Goal: Task Accomplishment & Management: Use online tool/utility

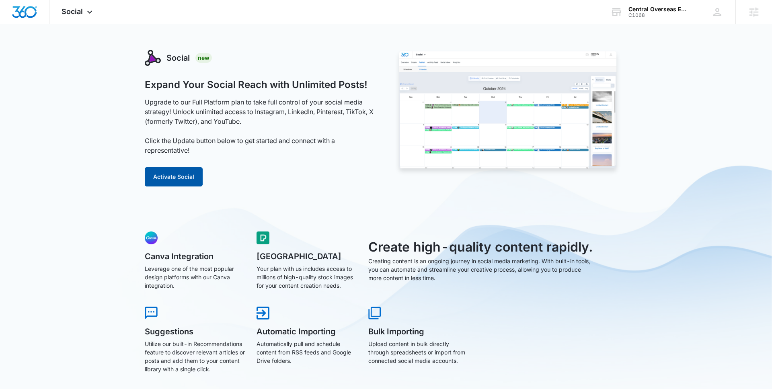
click at [177, 169] on button "Activate Social" at bounding box center [174, 176] width 58 height 19
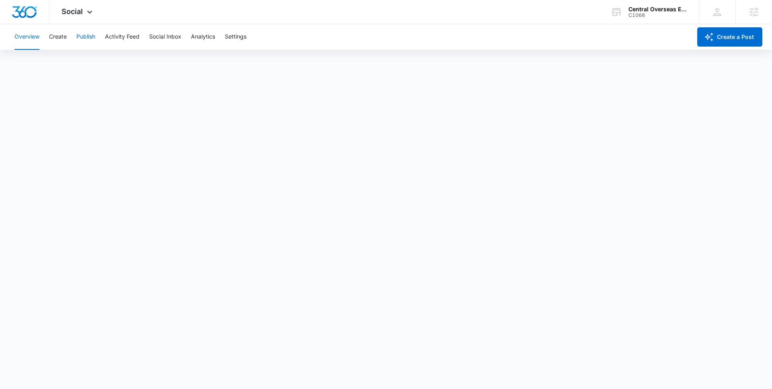
click at [91, 36] on button "Publish" at bounding box center [85, 37] width 19 height 26
click at [65, 61] on button "Schedules" at bounding box center [61, 61] width 27 height 23
click at [60, 42] on button "Create" at bounding box center [58, 37] width 18 height 26
click at [80, 59] on button "Approvals" at bounding box center [78, 61] width 27 height 23
